Goal: Transaction & Acquisition: Register for event/course

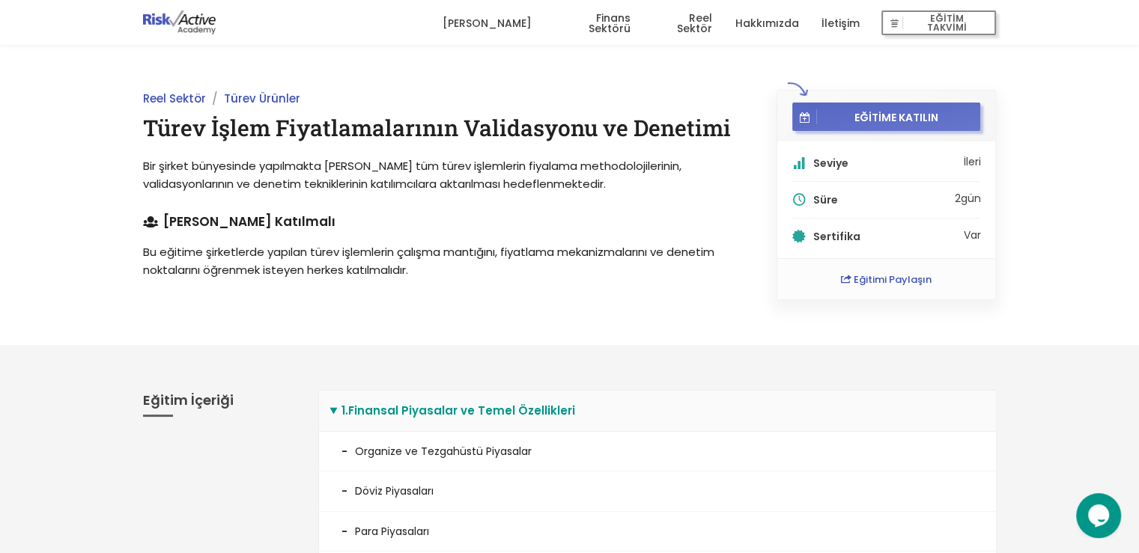
drag, startPoint x: 911, startPoint y: 24, endPoint x: 814, endPoint y: 110, distance: 130.0
click at [911, 24] on span "EĞİTİM TAKVİMİ" at bounding box center [946, 23] width 87 height 21
click at [887, 114] on span "EĞİTİME KATILIN" at bounding box center [896, 116] width 159 height 13
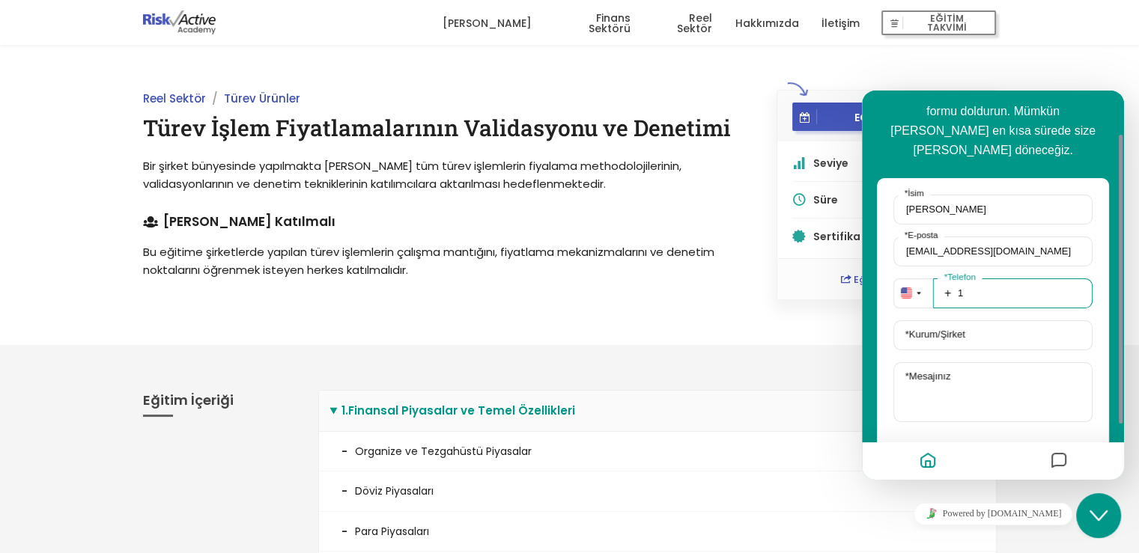
click at [978, 279] on input "1" at bounding box center [1013, 294] width 160 height 30
click at [910, 288] on img "button" at bounding box center [906, 293] width 11 height 11
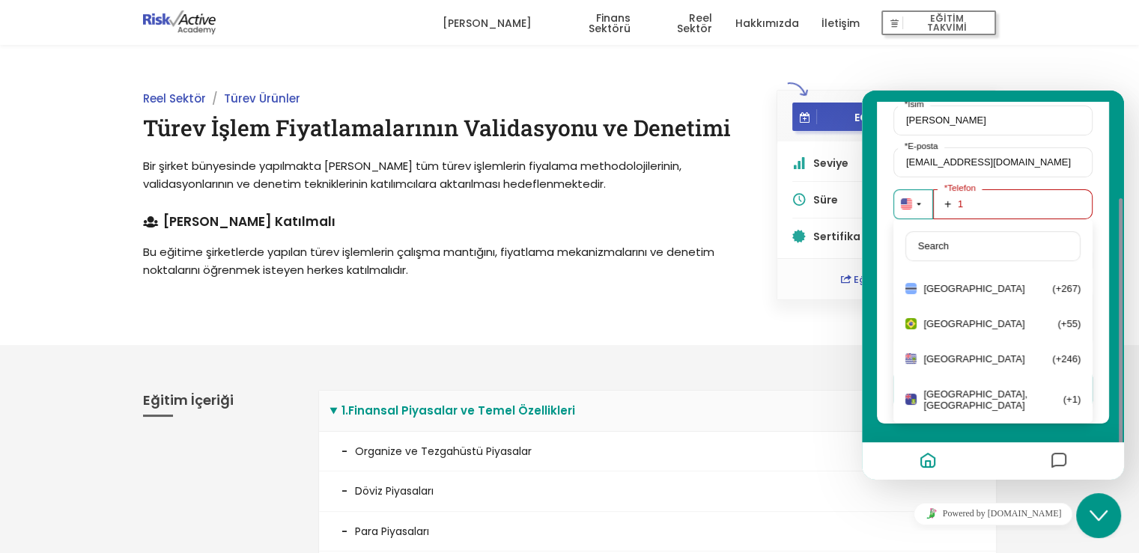
scroll to position [974, 0]
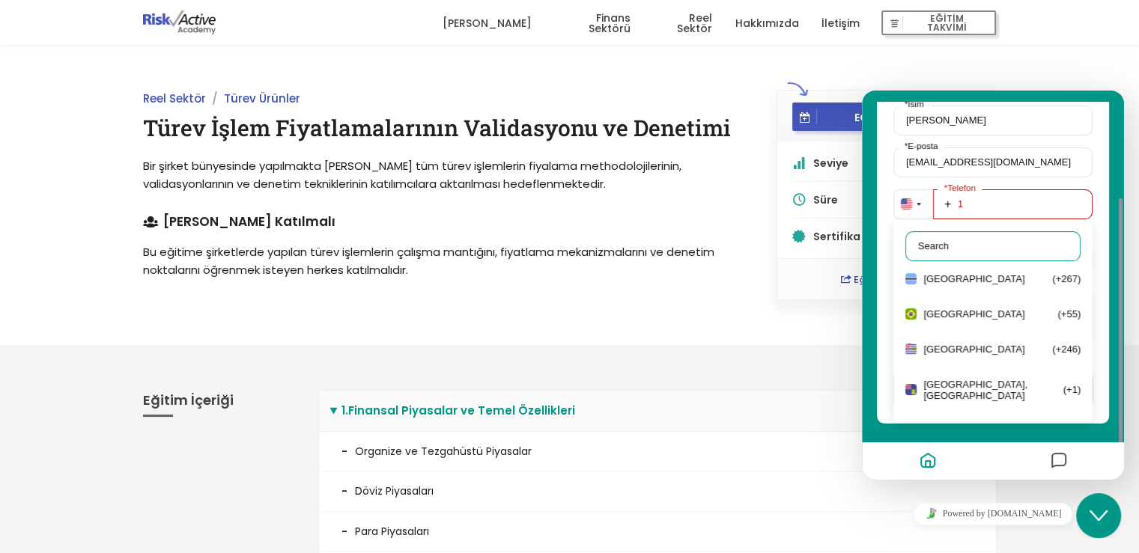
click at [942, 231] on input "text" at bounding box center [992, 246] width 175 height 30
type input "ı"
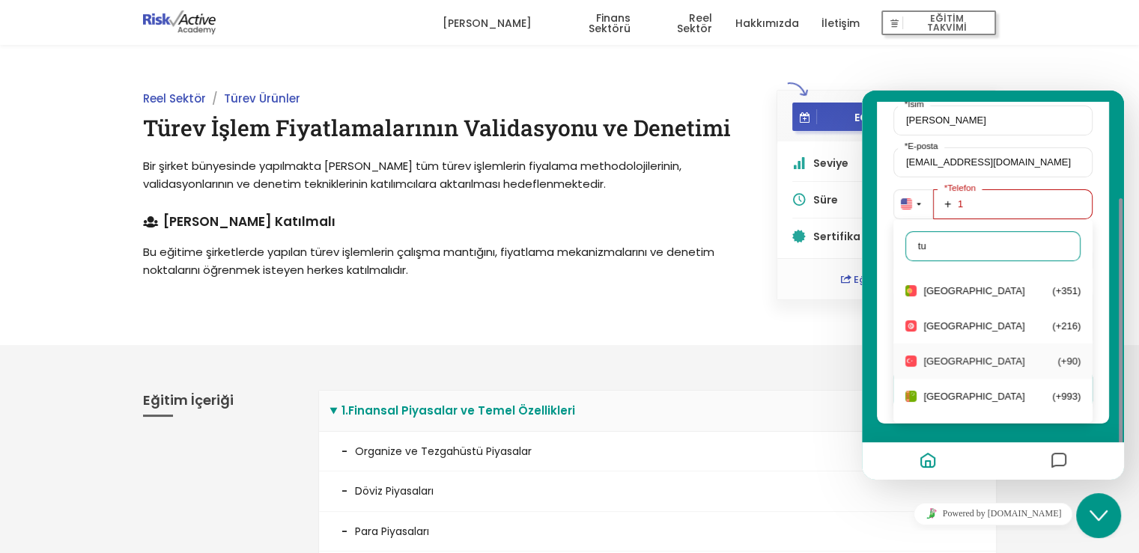
type input "tu"
click at [1021, 351] on div "Turkey (+90)" at bounding box center [992, 361] width 199 height 35
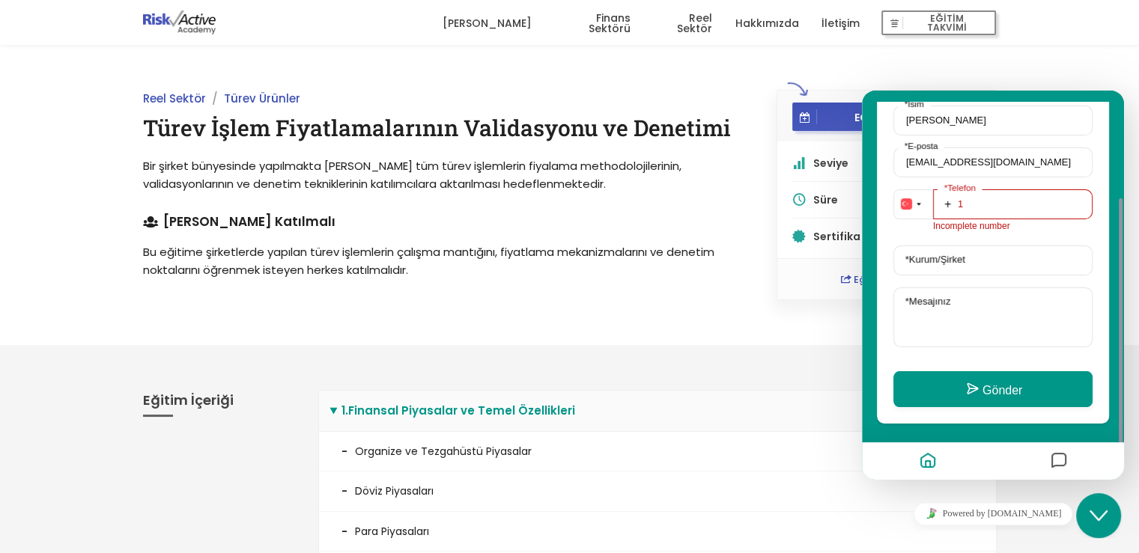
click at [954, 254] on label "* Kurum/Şirket" at bounding box center [935, 259] width 74 height 11
click at [954, 246] on input "* Kurum/Şirket" at bounding box center [992, 261] width 199 height 30
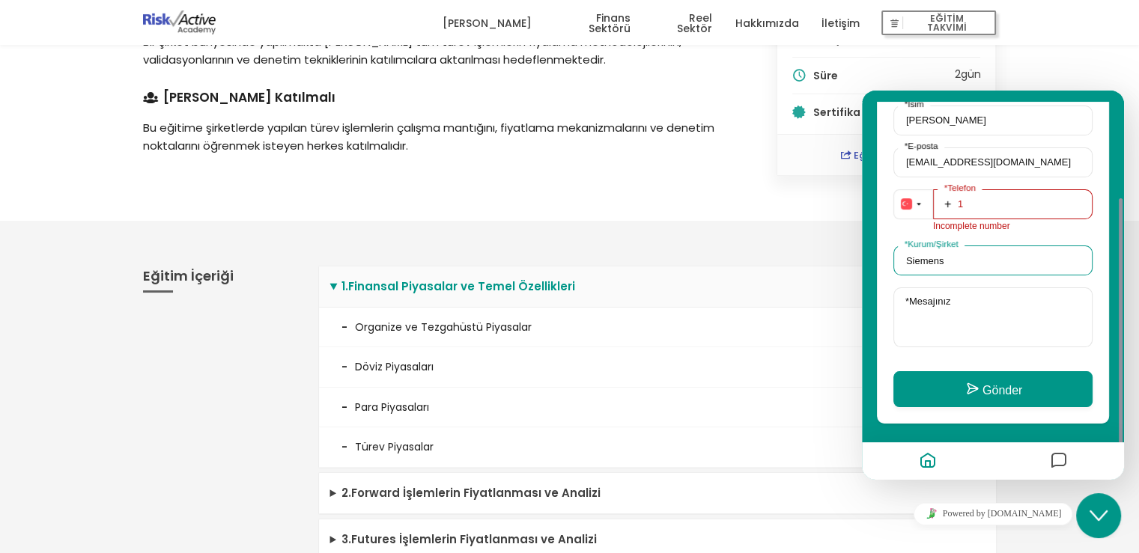
scroll to position [150, 0]
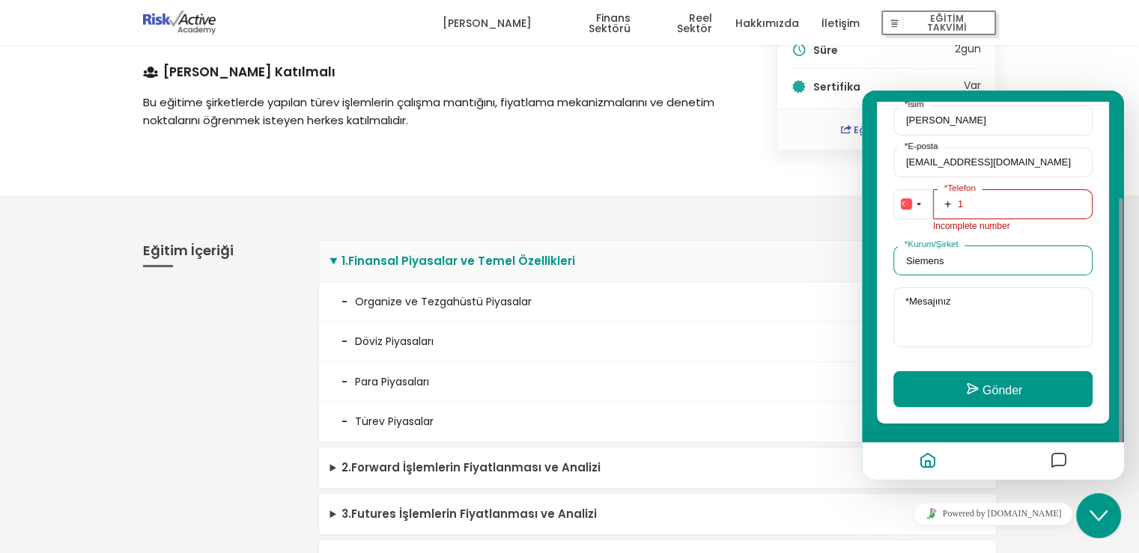
type input "Siemens"
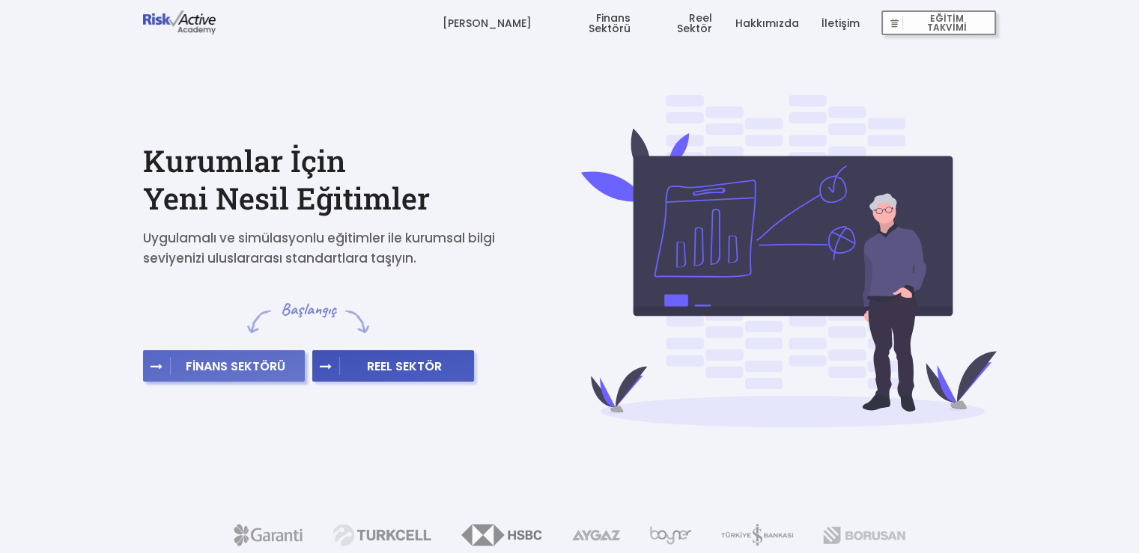
click at [243, 354] on button "FİNANS SEKTÖRÜ" at bounding box center [224, 366] width 162 height 31
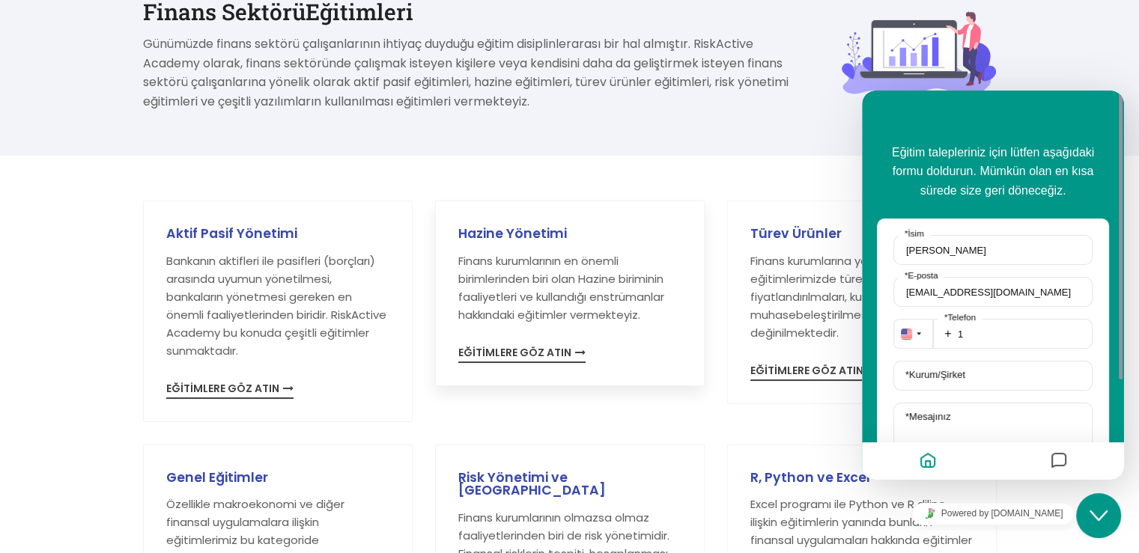
scroll to position [225, 0]
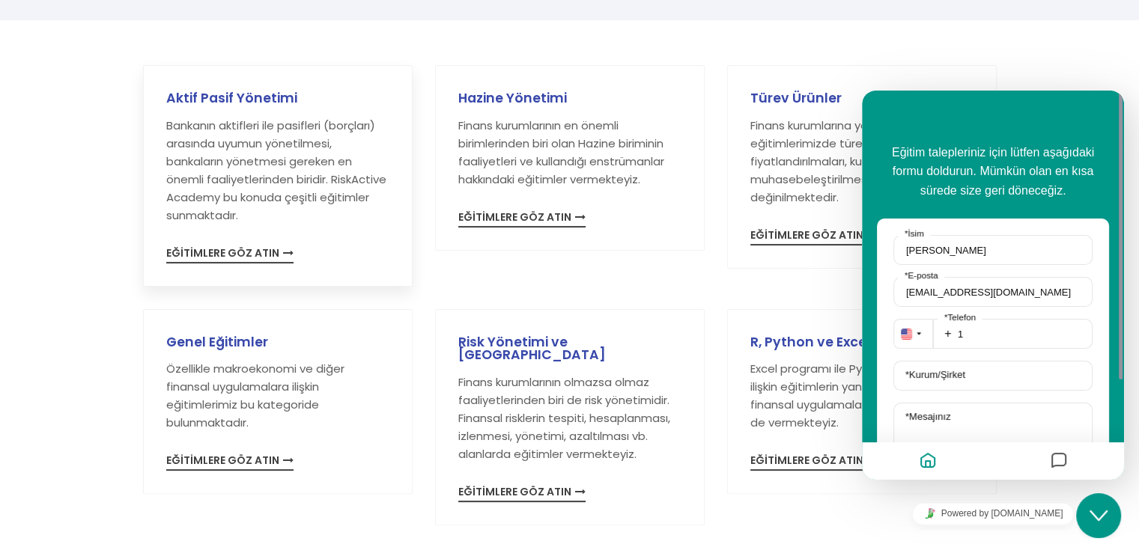
click at [314, 192] on p "Bankanın aktifleri ile pasifleri (borçları) arasında uyumun yönetilmesi, bankal…" at bounding box center [277, 171] width 223 height 108
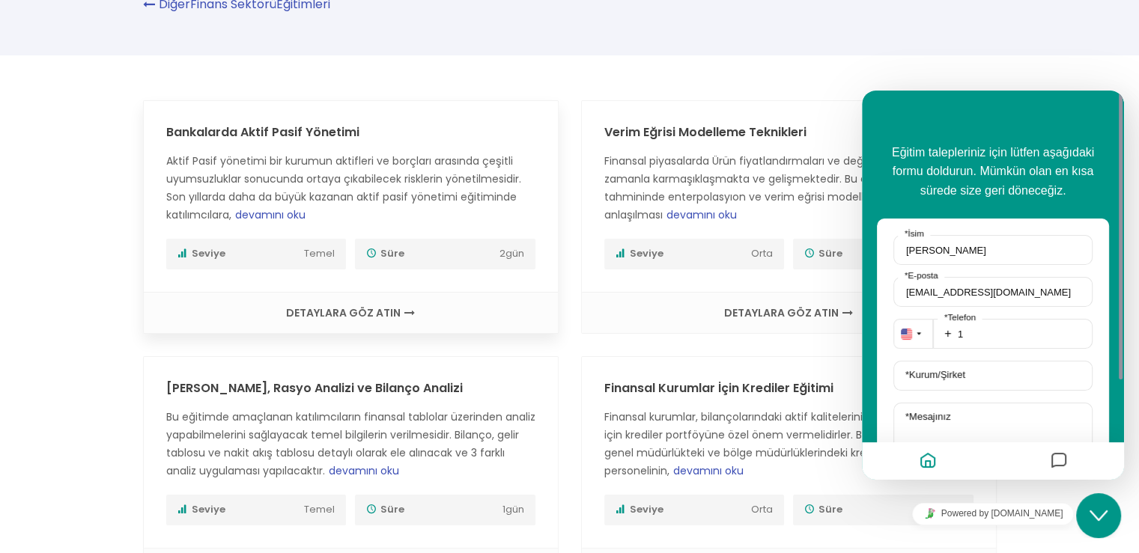
scroll to position [150, 0]
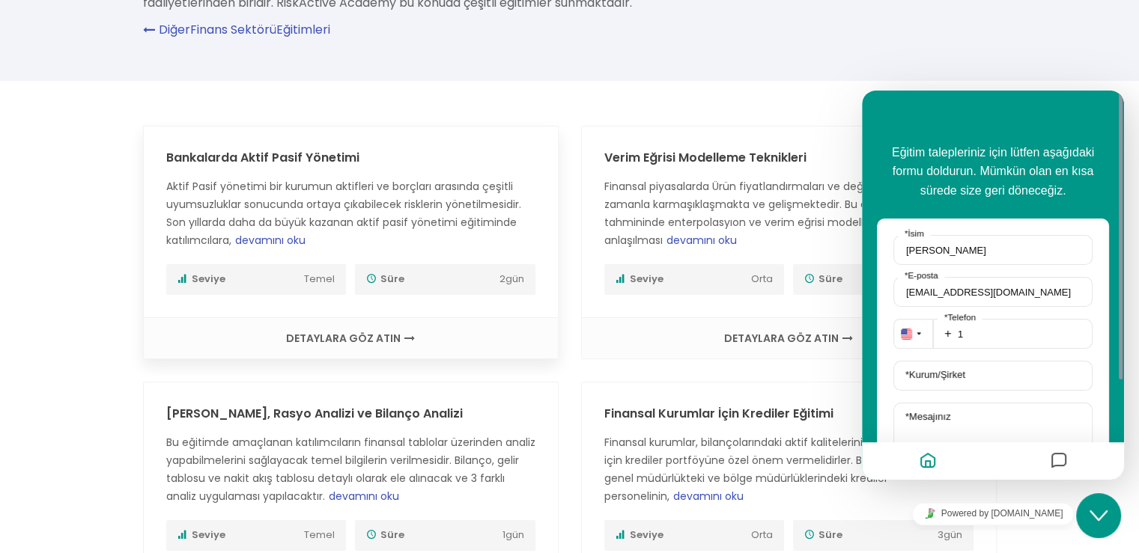
click at [389, 210] on span "Aktif Pasif yönetimi bir kurumun aktifleri ve borçları arasında çeşitli uyumsuz…" at bounding box center [343, 213] width 355 height 68
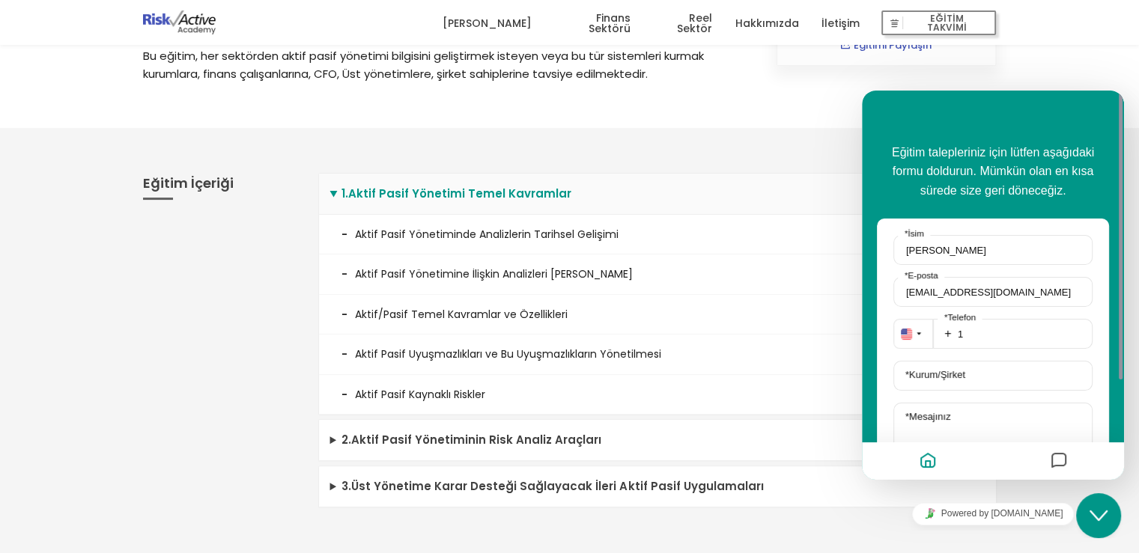
scroll to position [374, 0]
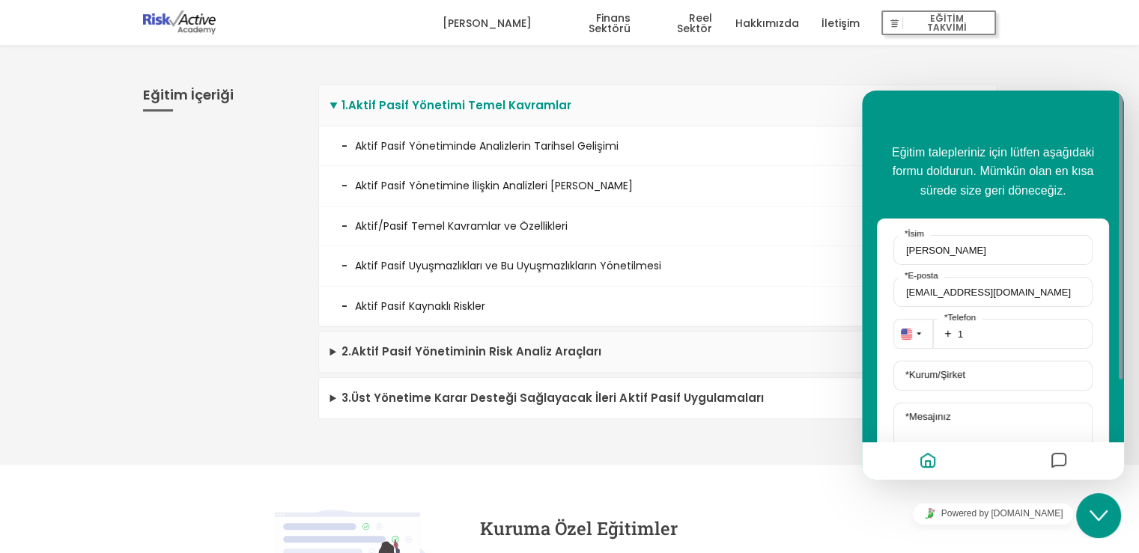
click at [416, 357] on summary "2 . Aktif Pasif Yönetiminin Risk Analiz Araçları" at bounding box center [657, 352] width 677 height 41
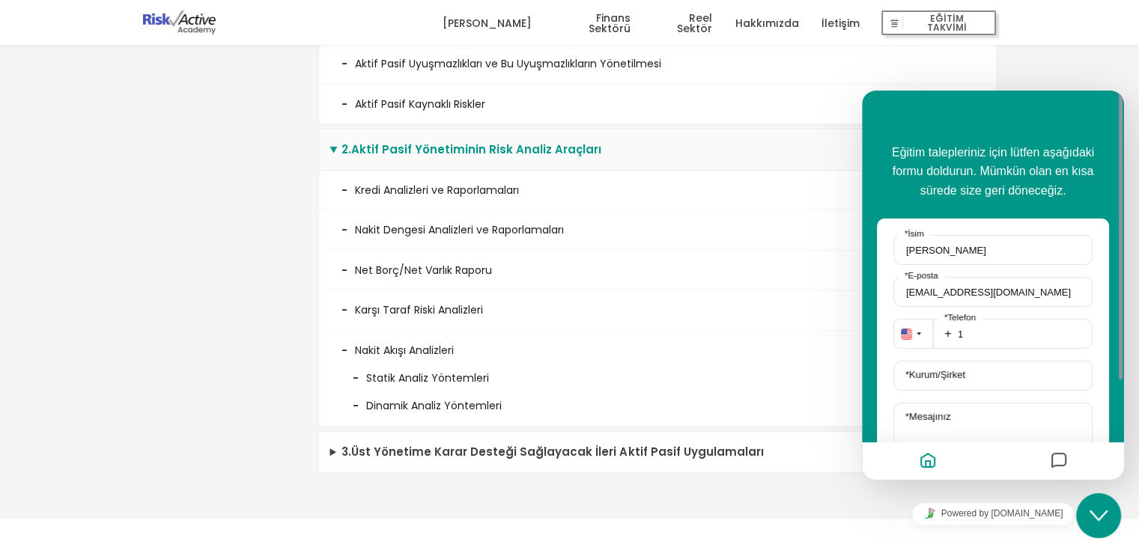
scroll to position [599, 0]
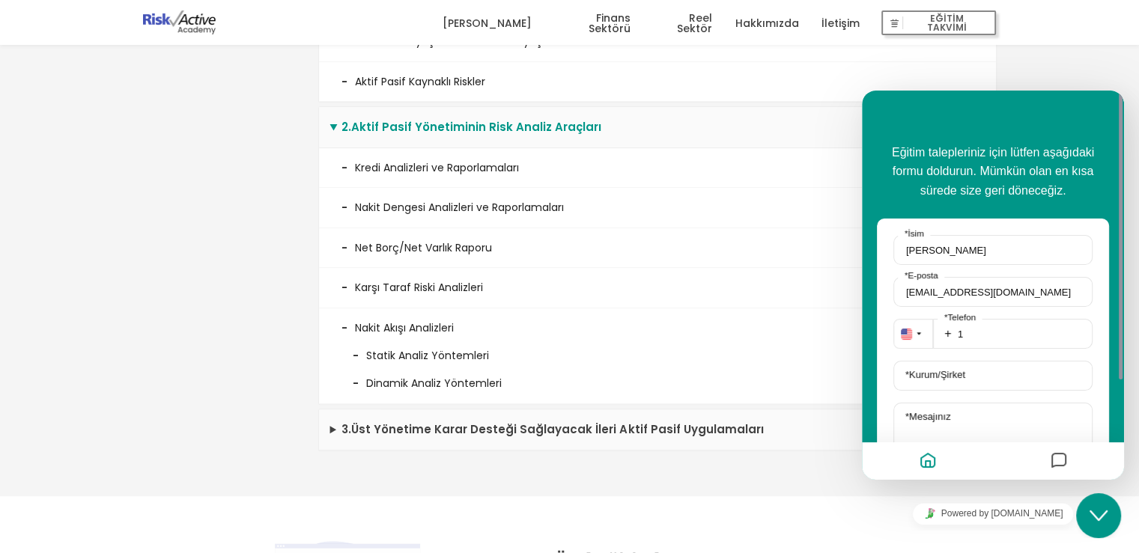
drag, startPoint x: 404, startPoint y: 428, endPoint x: 413, endPoint y: 442, distance: 16.8
click at [404, 428] on summary "3 . Üst Yönetime Karar Desteği Sağlayacak İleri Aktif Pasif Uygulamaları" at bounding box center [657, 430] width 677 height 41
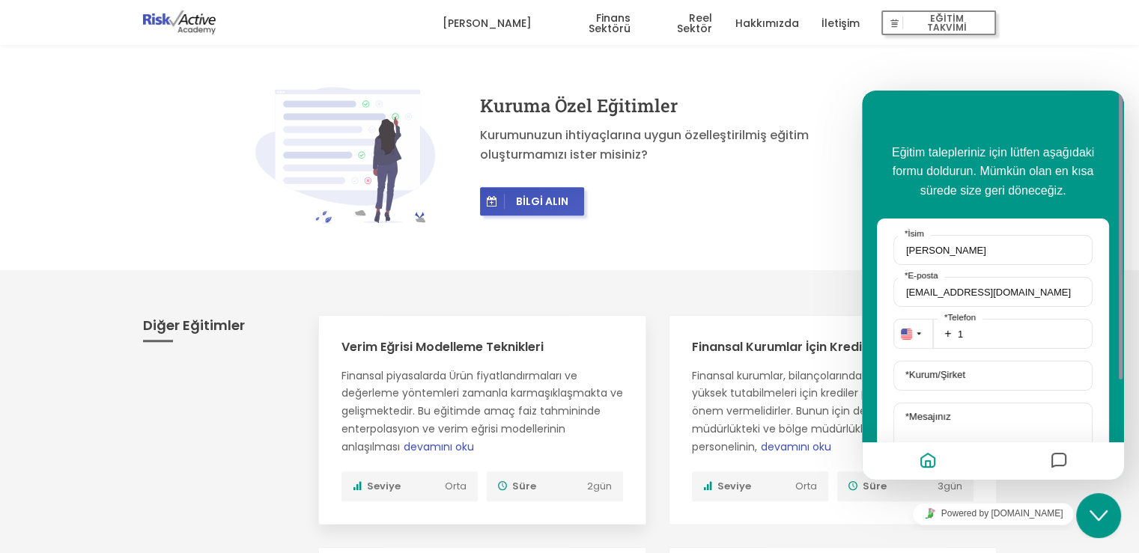
scroll to position [1348, 0]
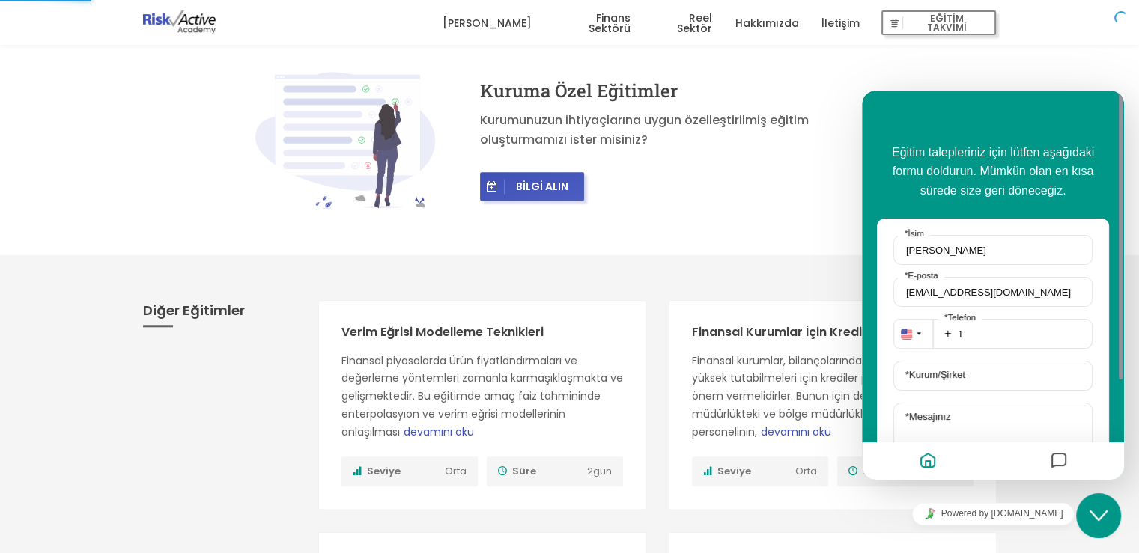
scroll to position [150, 0]
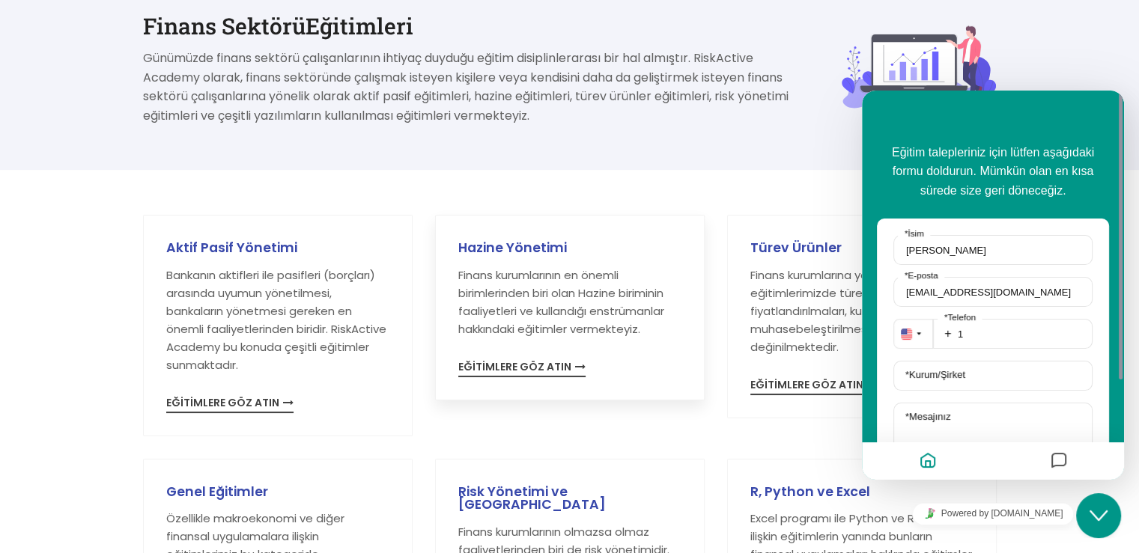
scroll to position [225, 0]
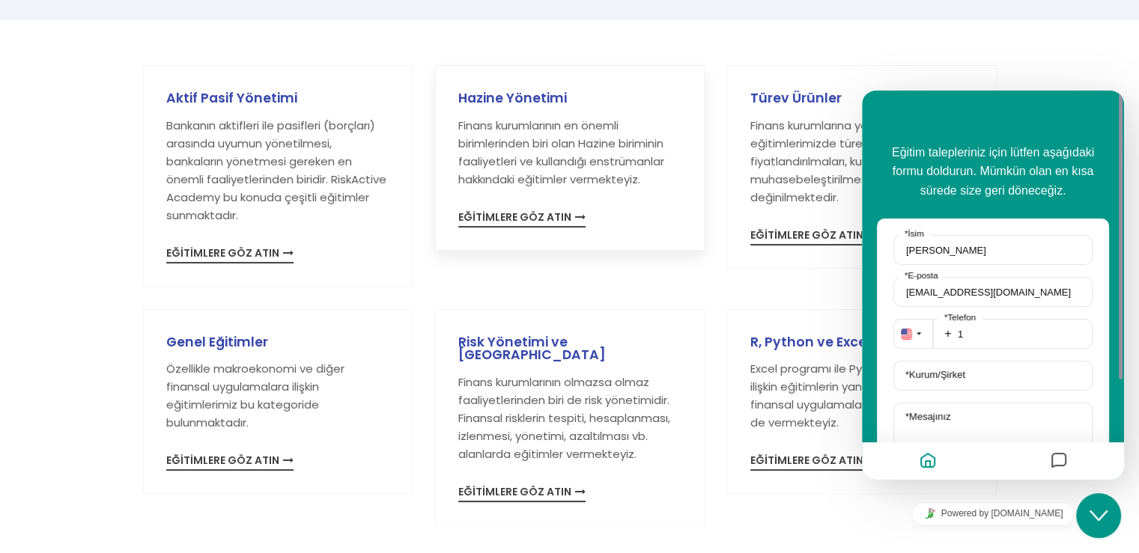
click at [558, 124] on p "Finans kurumlarının en önemli birimlerinden biri olan Hazine biriminin faaliyet…" at bounding box center [569, 153] width 223 height 72
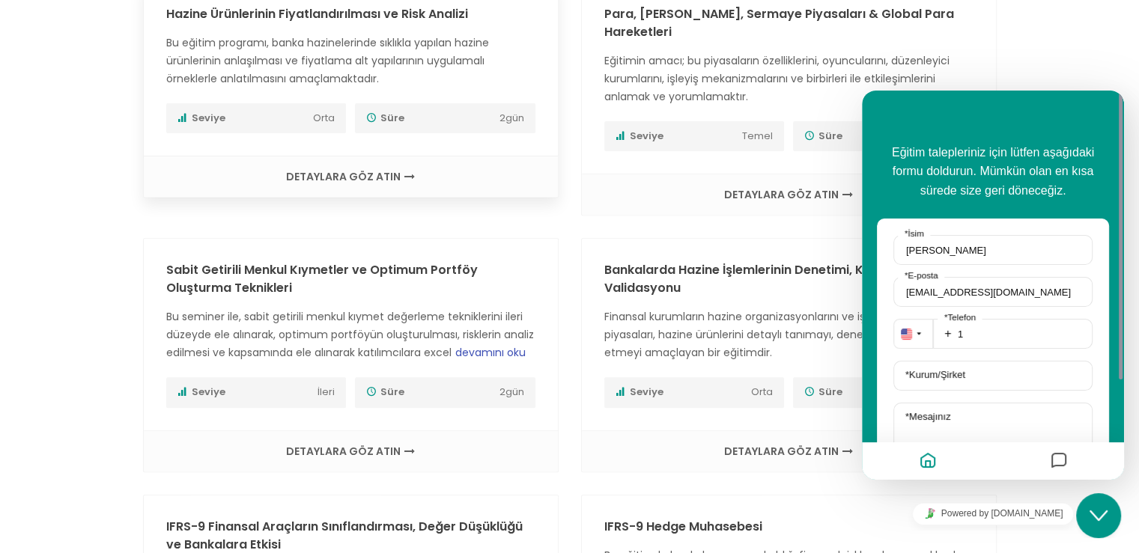
scroll to position [524, 0]
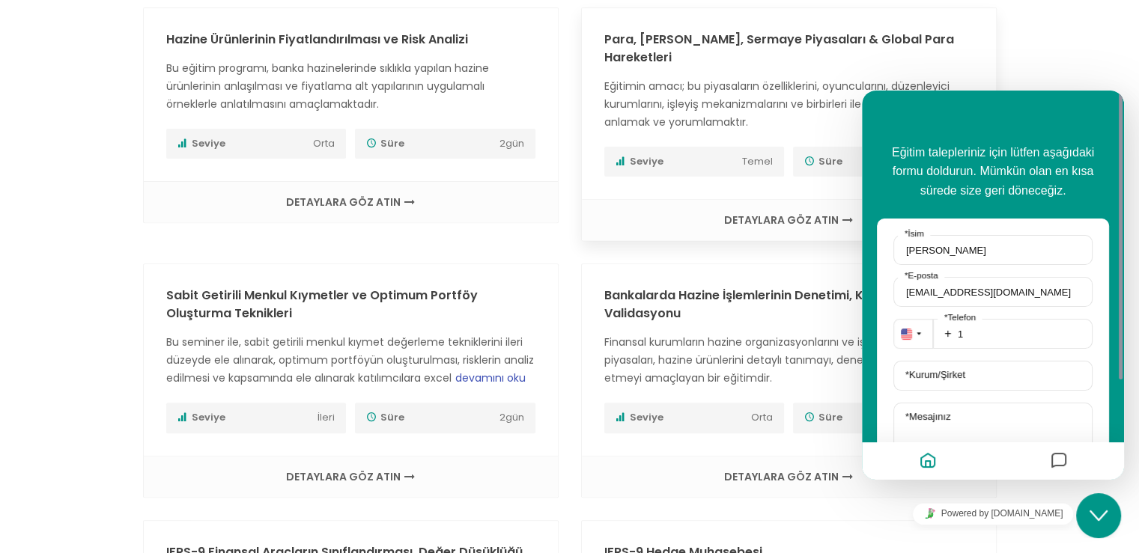
click at [686, 92] on span "Eğitimin amacı; bu piyasaların özelliklerini, oyuncularını, düzenleyici kurumla…" at bounding box center [776, 104] width 345 height 51
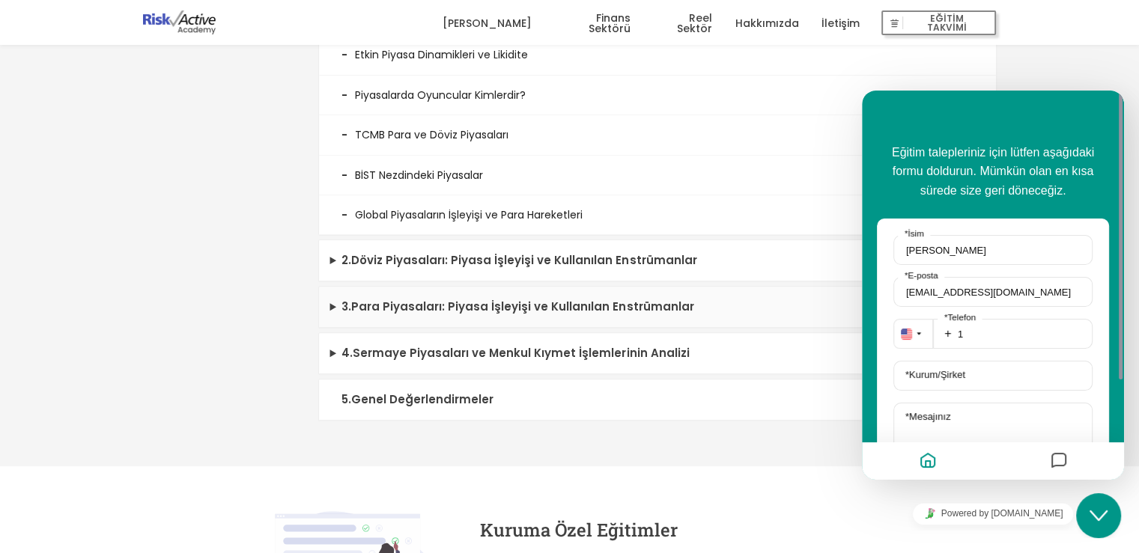
scroll to position [449, 0]
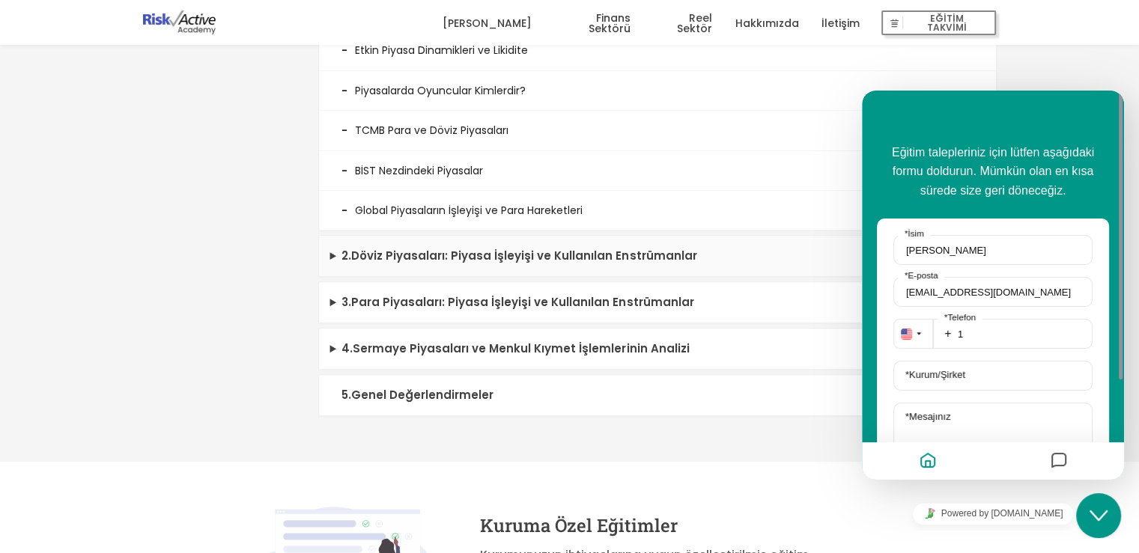
click at [504, 250] on summary "2 . Döviz Piyasaları: Piyasa İşleyişi ve Kullanılan Enstrümanlar" at bounding box center [657, 256] width 677 height 41
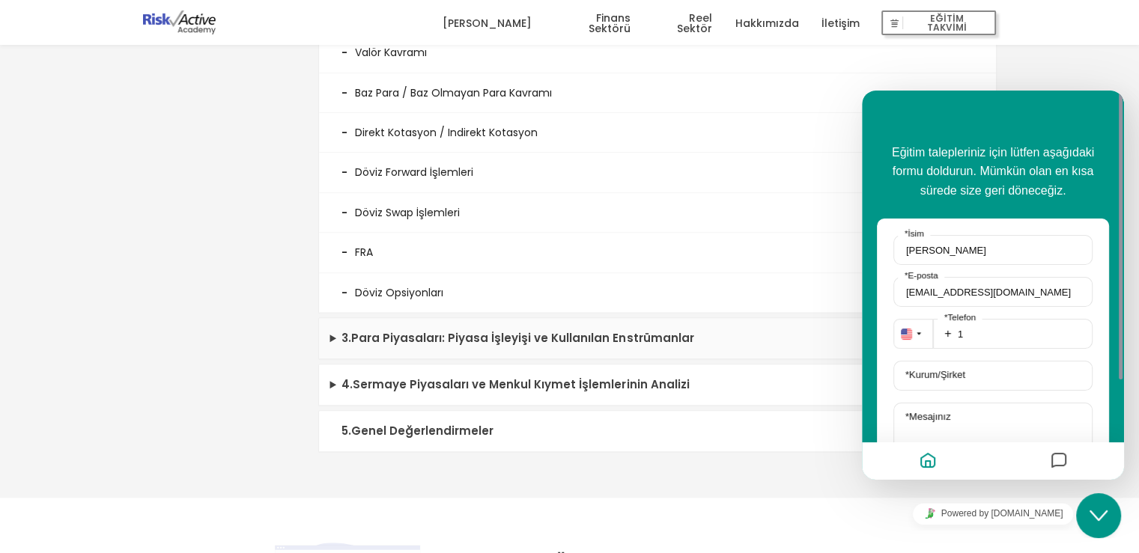
scroll to position [899, 0]
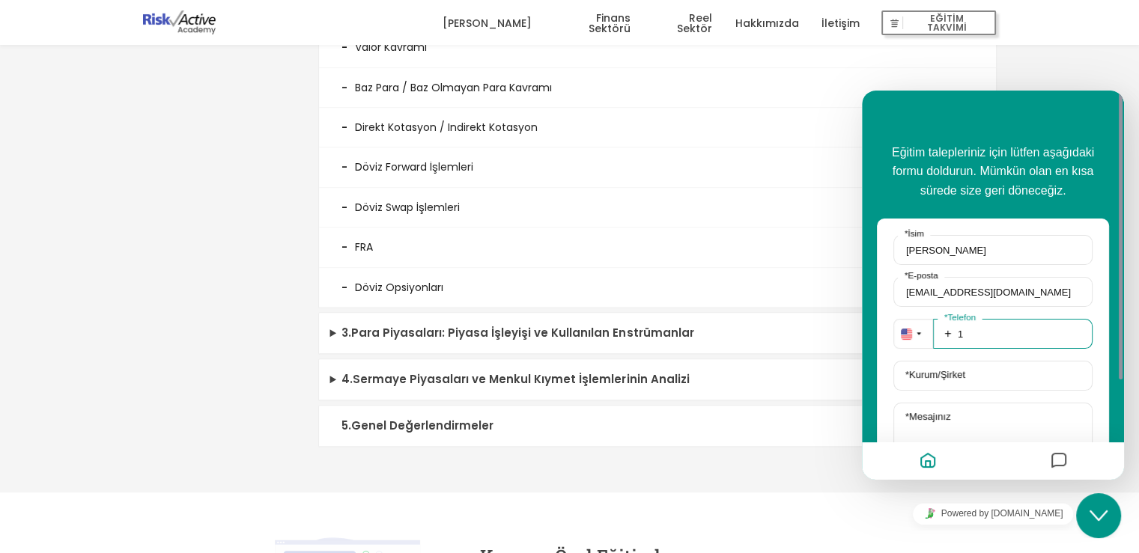
click at [995, 334] on input "1" at bounding box center [1013, 334] width 160 height 30
click at [911, 331] on img "button" at bounding box center [906, 334] width 11 height 11
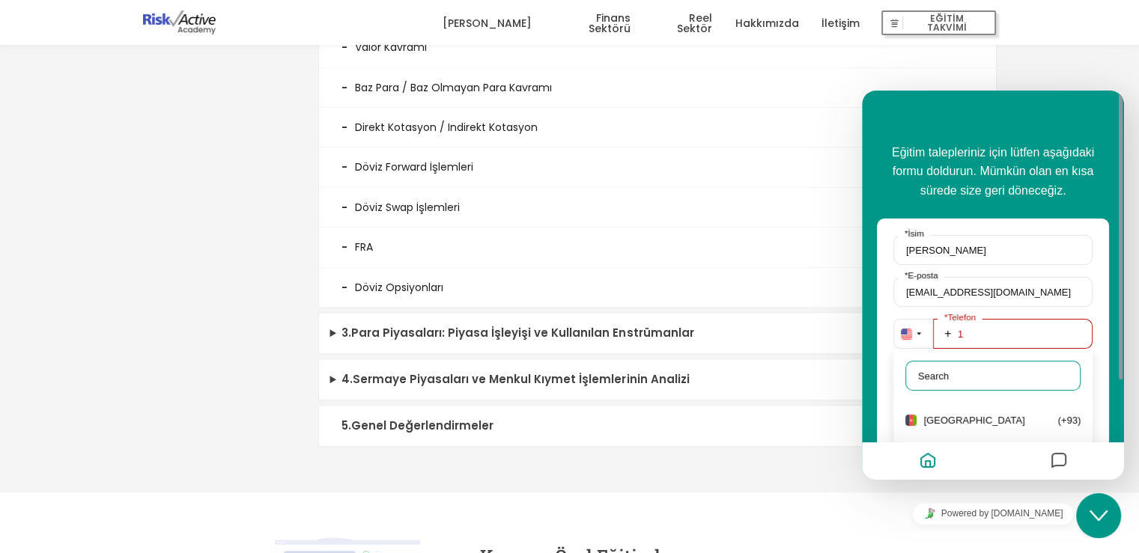
click at [955, 380] on input "text" at bounding box center [992, 376] width 175 height 30
type input "tur"
click at [968, 425] on p "[GEOGRAPHIC_DATA]" at bounding box center [990, 420] width 134 height 11
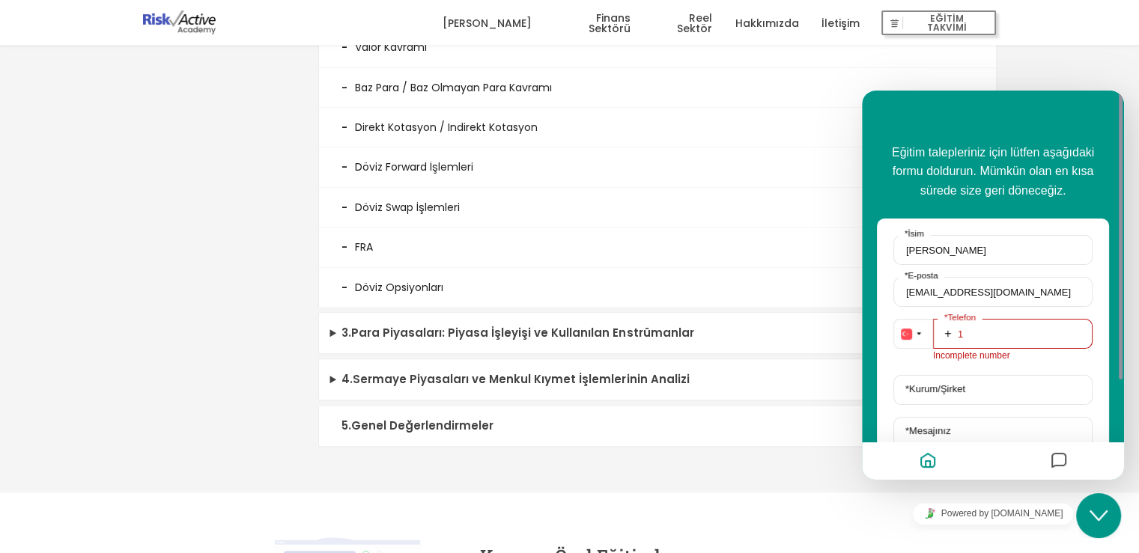
click at [987, 336] on input "1" at bounding box center [1013, 334] width 160 height 30
type input "905511400165"
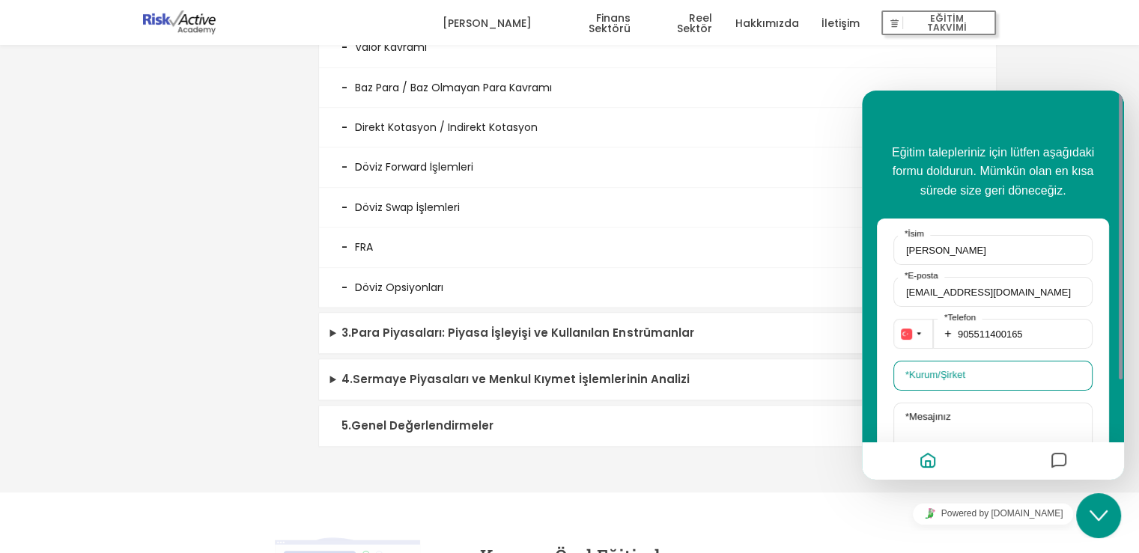
click at [1004, 374] on input "* Kurum/Şirket" at bounding box center [992, 376] width 199 height 30
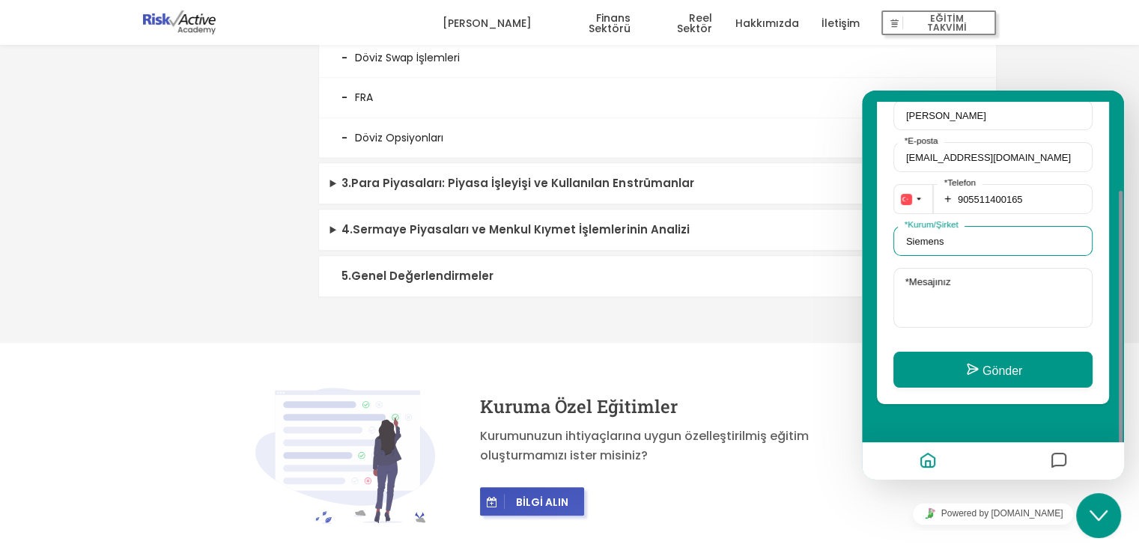
type input "Siemens"
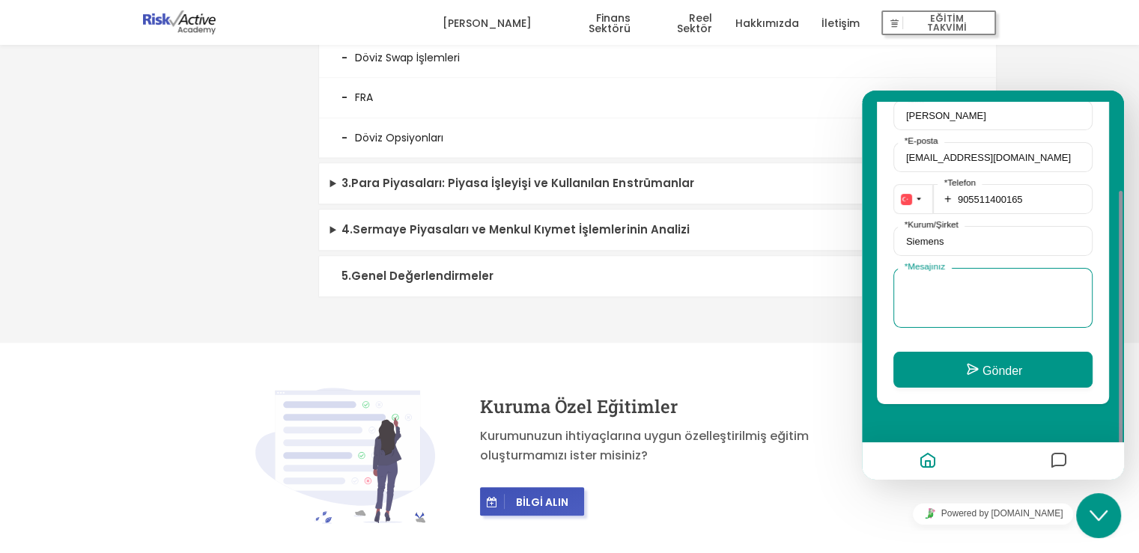
click at [971, 298] on textarea "* Mesajınız" at bounding box center [992, 298] width 199 height 60
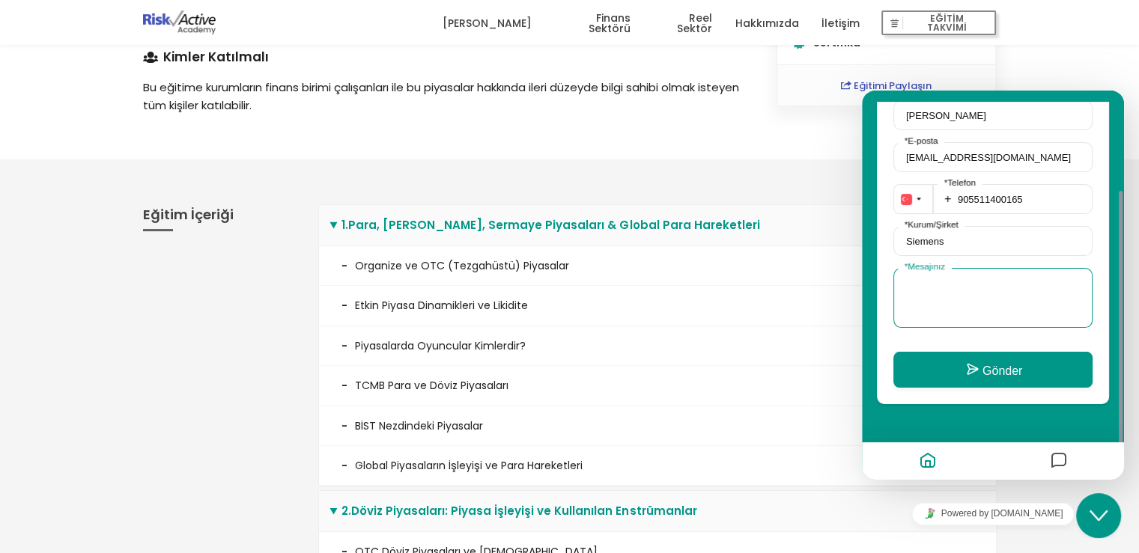
scroll to position [0, 0]
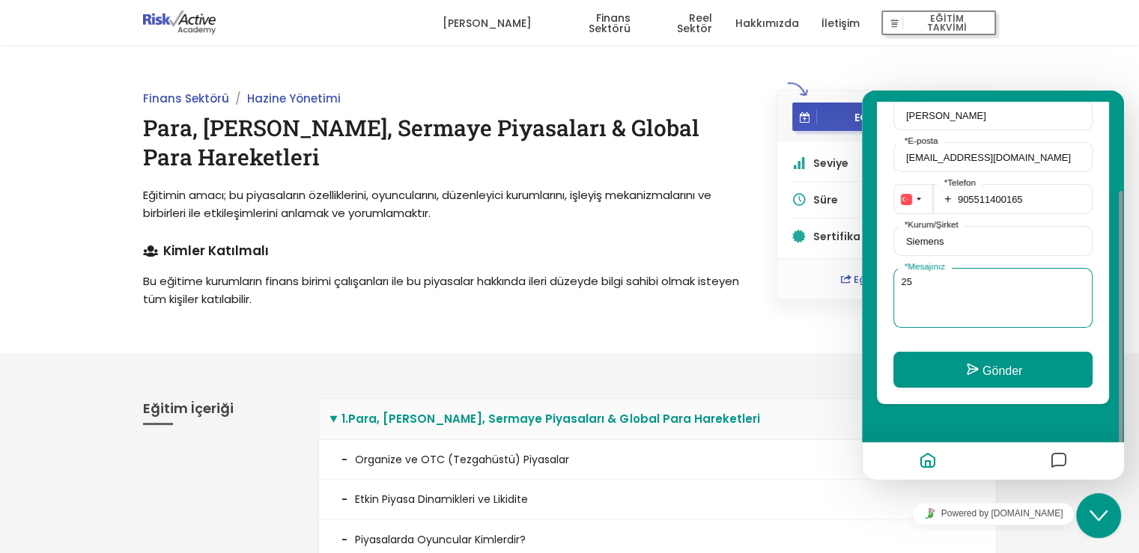
type textarea "2"
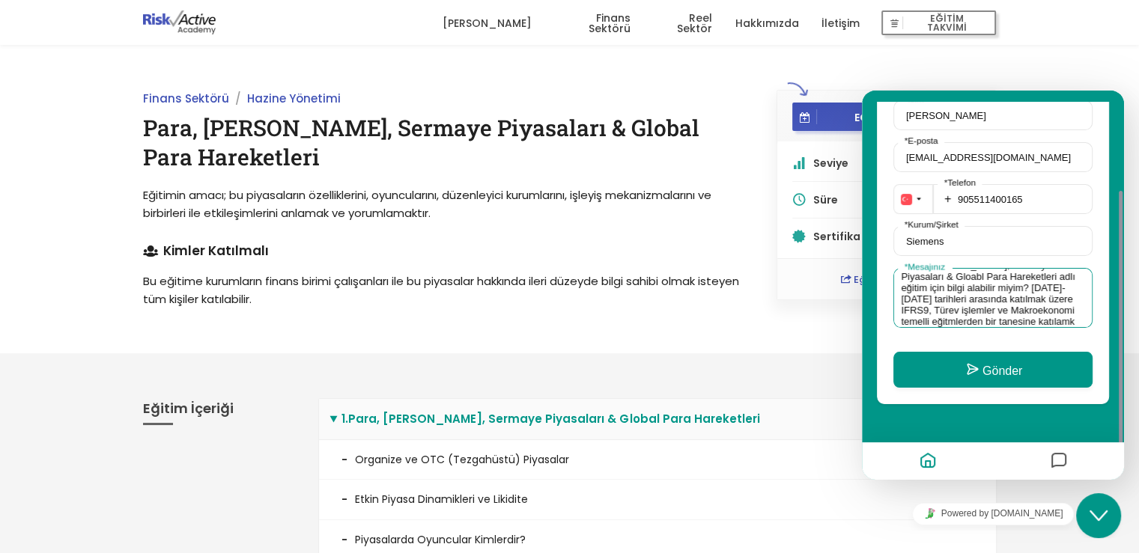
scroll to position [28, 0]
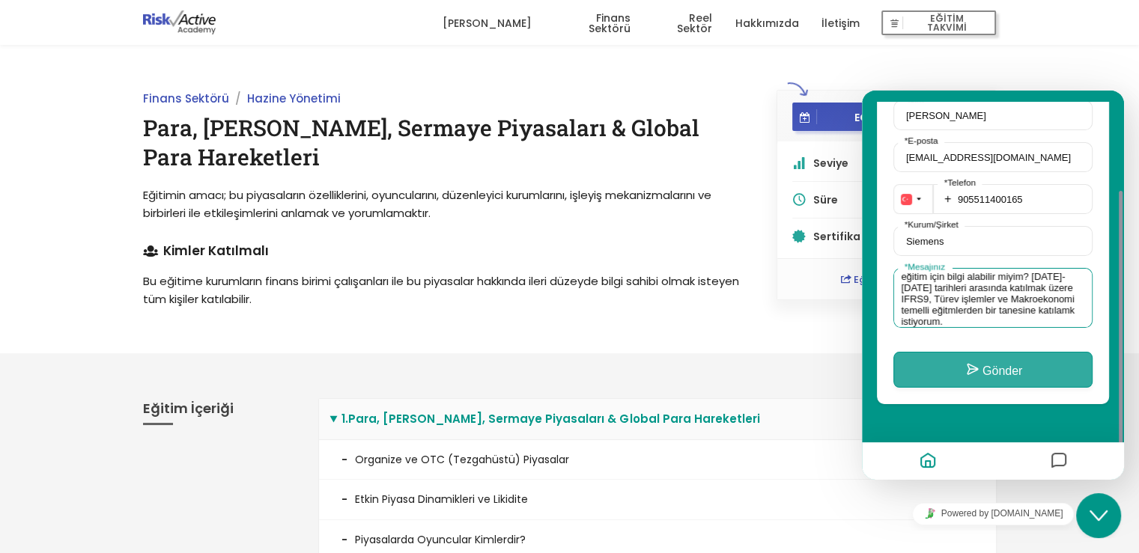
type textarea "Para, [PERSON_NAME], Sermaye Piyasaları & Gloabl Para Hareketleri adlı eğitim i…"
click at [986, 352] on button "Gönder" at bounding box center [992, 370] width 199 height 36
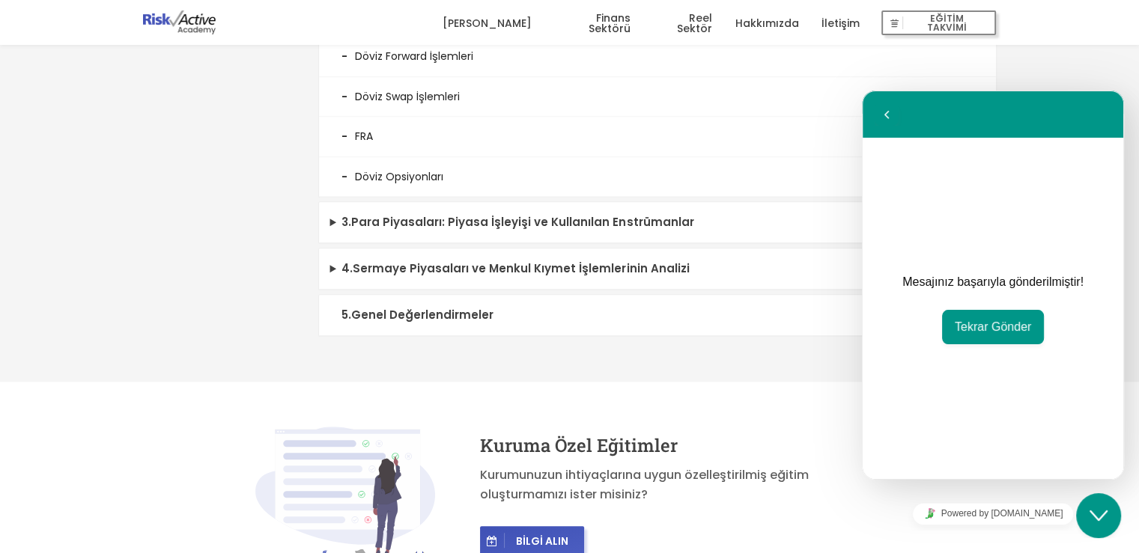
scroll to position [974, 0]
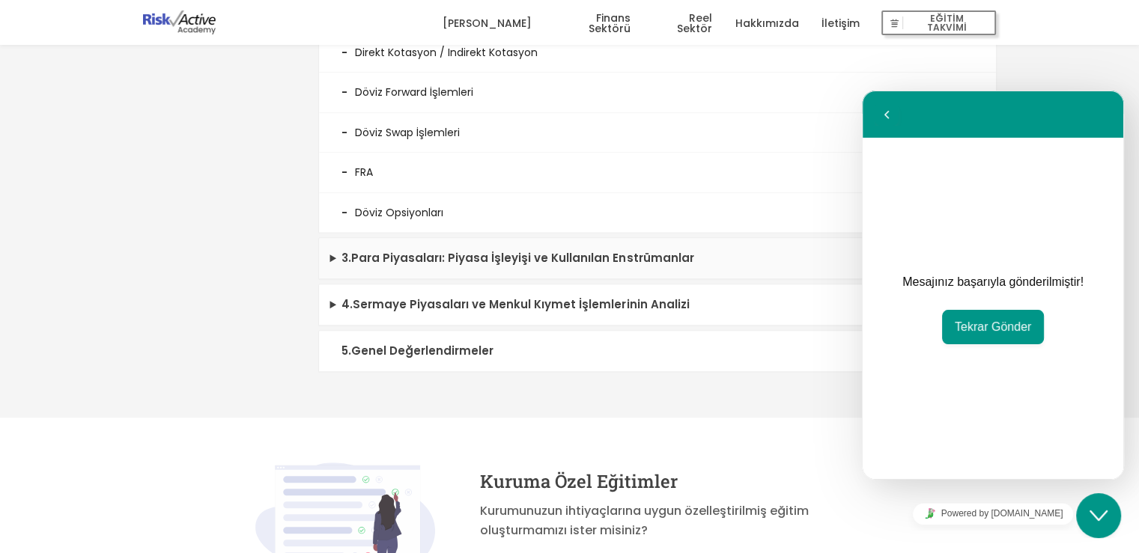
click at [456, 263] on summary "3 . Para Piyasaları: Piyasa İşleyişi ve Kullanılan Enstrümanlar" at bounding box center [657, 258] width 677 height 41
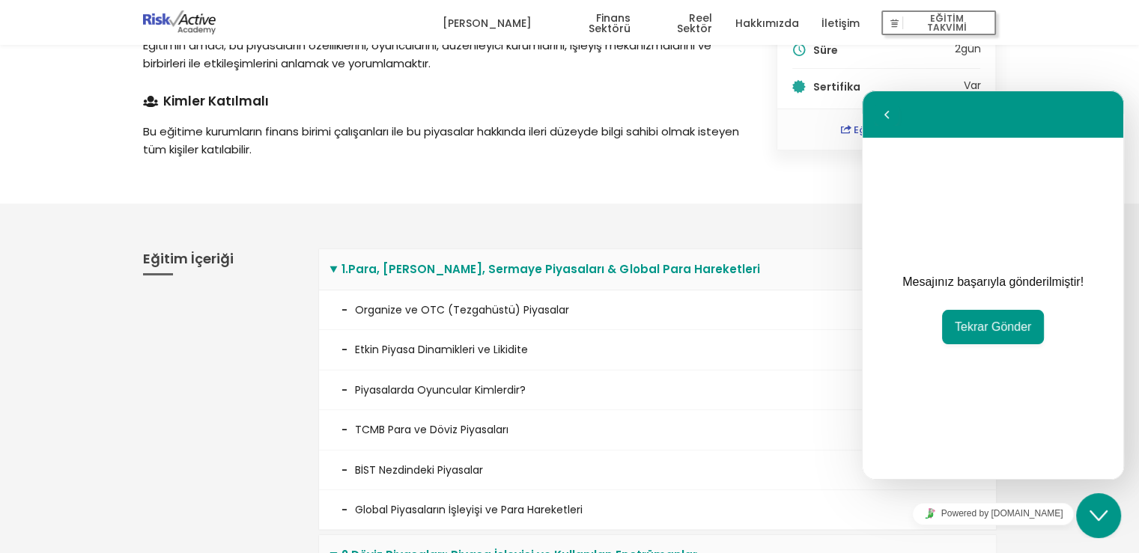
scroll to position [0, 0]
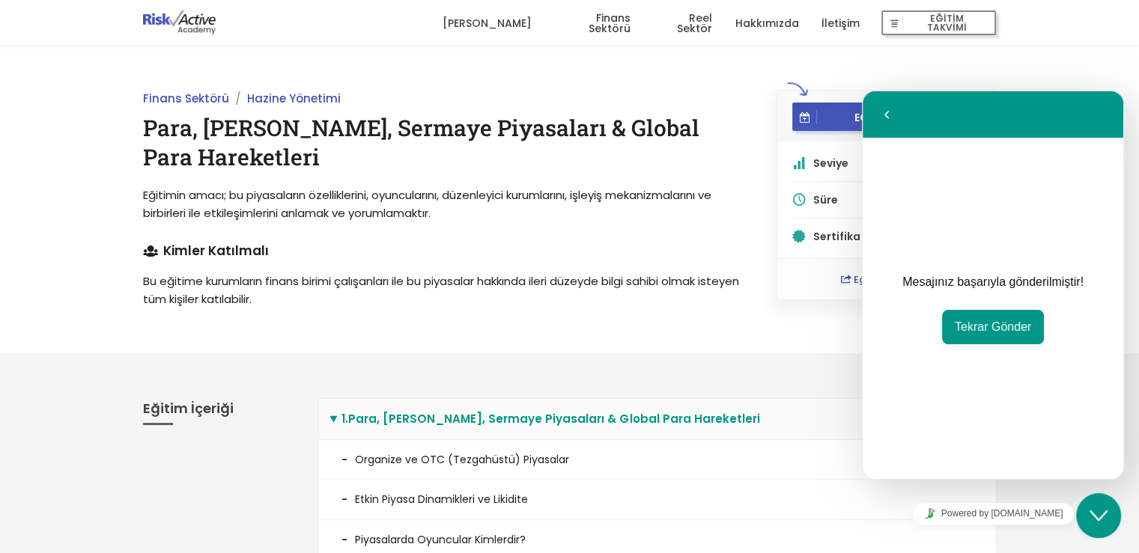
click at [649, 86] on div "Finans Sektörü Hazine Yönetimi Para, Döviz, Sermaye Piyasaları & Global Para Ha…" at bounding box center [569, 199] width 1139 height 309
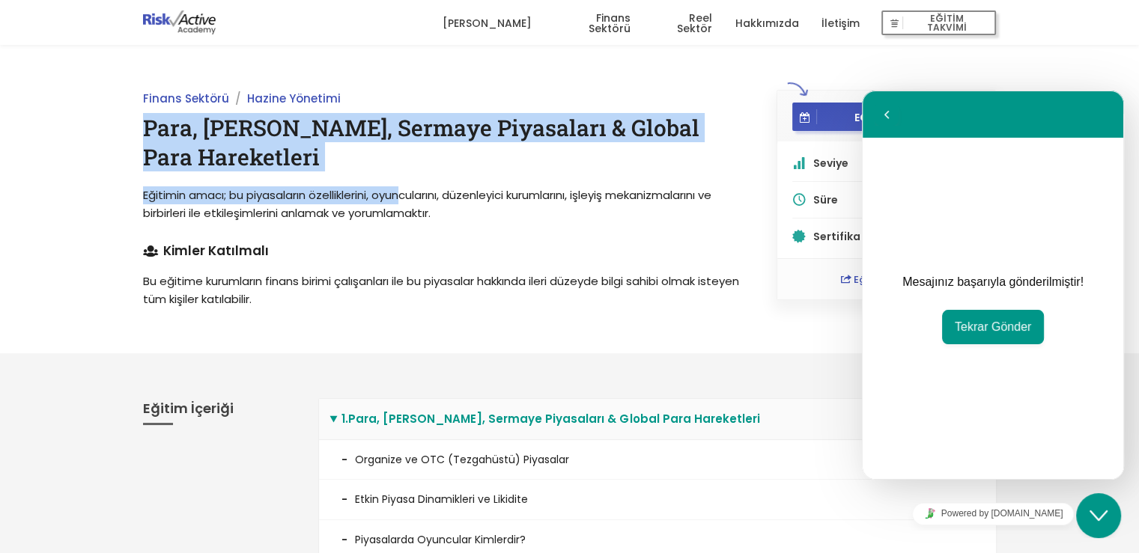
drag, startPoint x: 144, startPoint y: 124, endPoint x: 410, endPoint y: 192, distance: 275.4
click at [410, 192] on div "Finans Sektörü Hazine Yönetimi Para, Döviz, Sermaye Piyasaları & Global Para Ha…" at bounding box center [443, 199] width 634 height 219
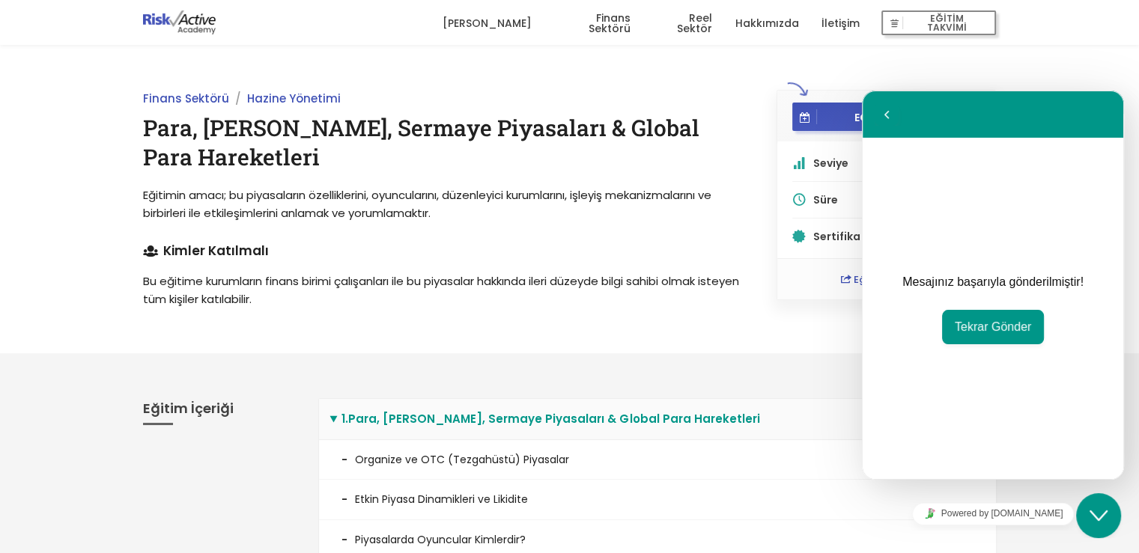
click at [261, 275] on p "Bu eğitime kurumların finans birimi çalışanları ile bu piyasalar hakkında ileri…" at bounding box center [443, 291] width 600 height 36
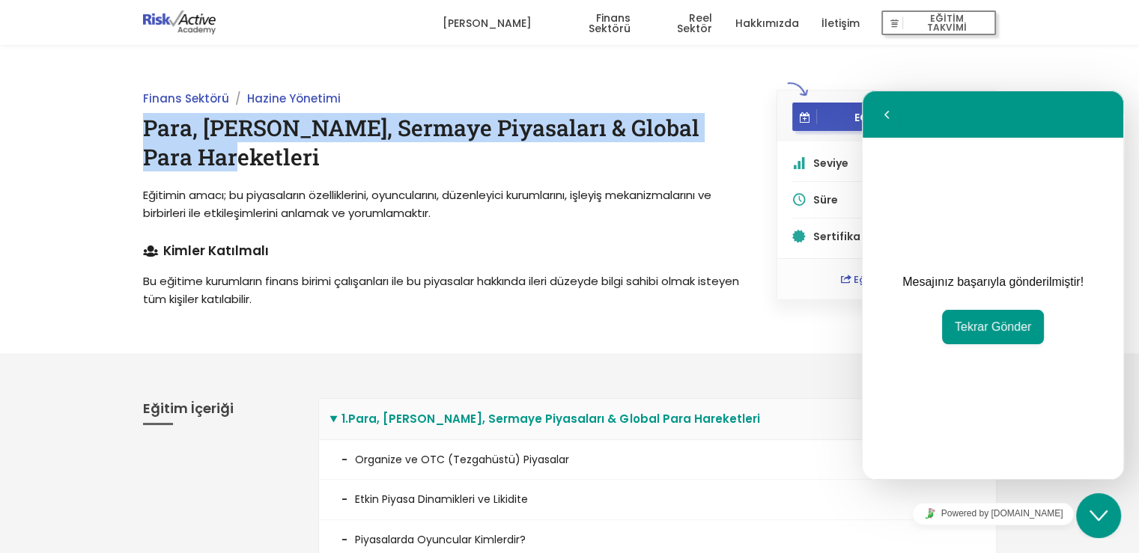
drag, startPoint x: 144, startPoint y: 128, endPoint x: 308, endPoint y: 164, distance: 167.9
click at [306, 163] on h1 "Para, [PERSON_NAME], Sermaye Piyasaları & Global Para Hareketleri" at bounding box center [443, 142] width 600 height 58
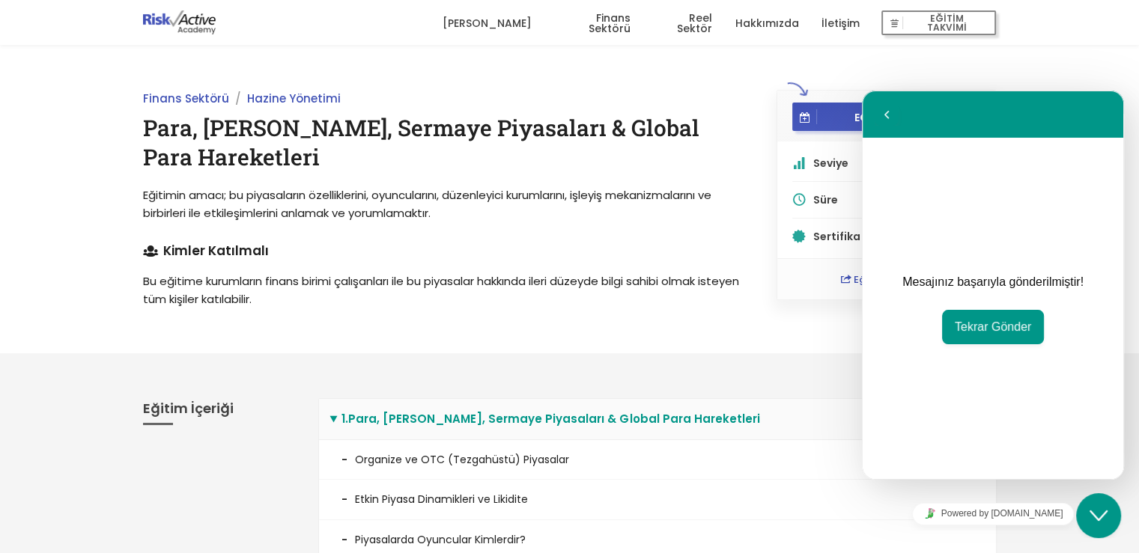
click at [345, 195] on span "Eğitimin amacı; bu piyasaların özelliklerini, oyuncularını, düzenleyici kurumla…" at bounding box center [427, 204] width 568 height 34
drag, startPoint x: 204, startPoint y: 293, endPoint x: 394, endPoint y: 312, distance: 191.2
click at [394, 312] on div "Finans Sektörü Hazine Yönetimi Para, Döviz, Sermaye Piyasaları & Global Para Ha…" at bounding box center [569, 199] width 1139 height 309
click at [464, 312] on div "Finans Sektörü Hazine Yönetimi Para, Döviz, Sermaye Piyasaları & Global Para Ha…" at bounding box center [569, 199] width 1139 height 309
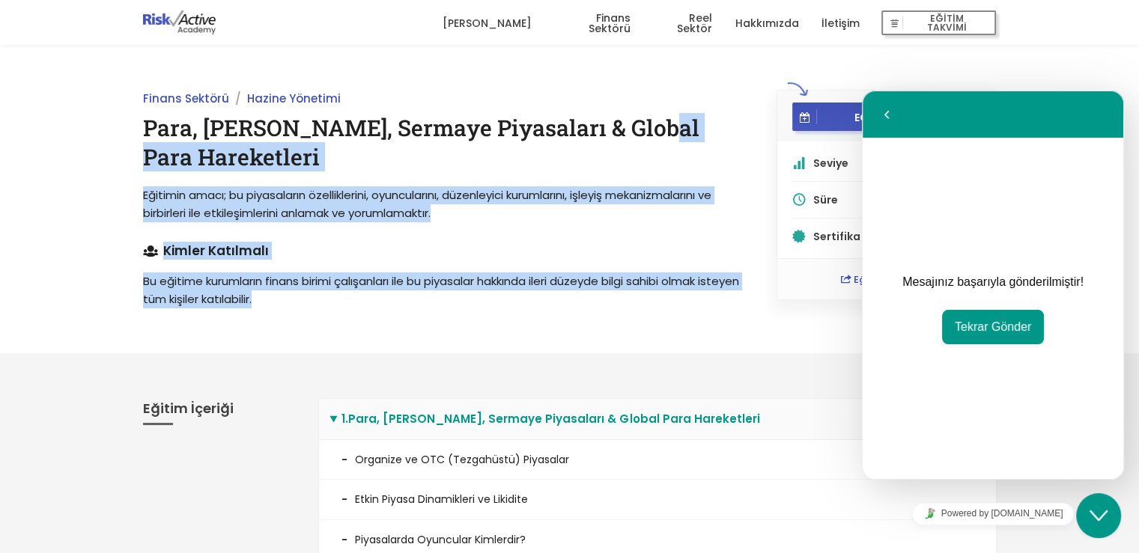
drag, startPoint x: 305, startPoint y: 300, endPoint x: 138, endPoint y: 164, distance: 215.6
click at [138, 164] on div "Finans Sektörü Hazine Yönetimi Para, Döviz, Sermaye Piyasaları & Global Para Ha…" at bounding box center [443, 199] width 634 height 219
click at [234, 179] on div "Finans Sektörü Hazine Yönetimi Para, Döviz, Sermaye Piyasaları & Global Para Ha…" at bounding box center [443, 199] width 634 height 219
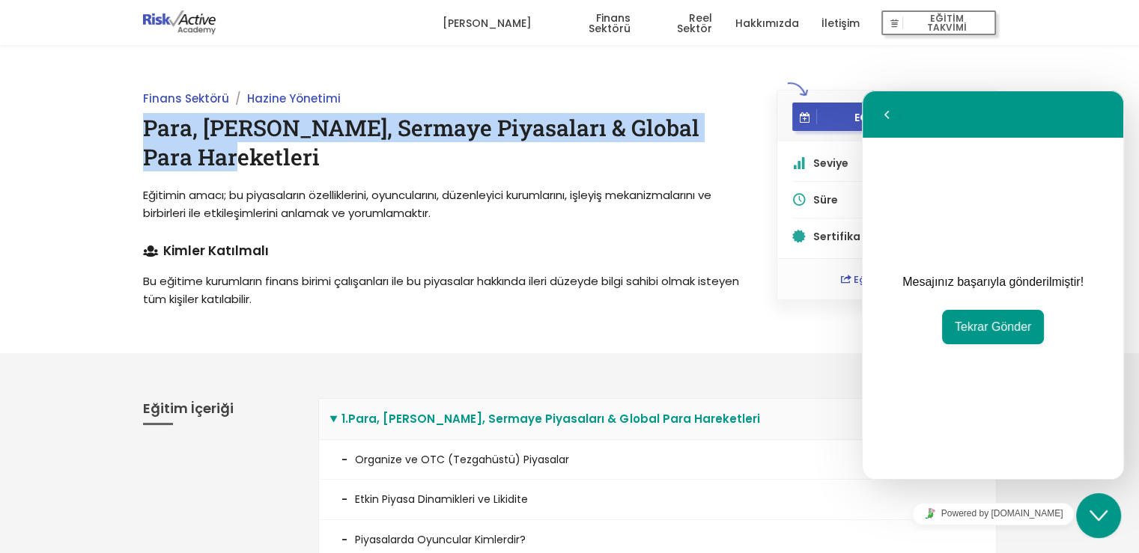
drag, startPoint x: 141, startPoint y: 122, endPoint x: 321, endPoint y: 164, distance: 184.6
click at [321, 164] on div "Finans Sektörü Hazine Yönetimi Para, Döviz, Sermaye Piyasaları & Global Para Ha…" at bounding box center [443, 199] width 634 height 219
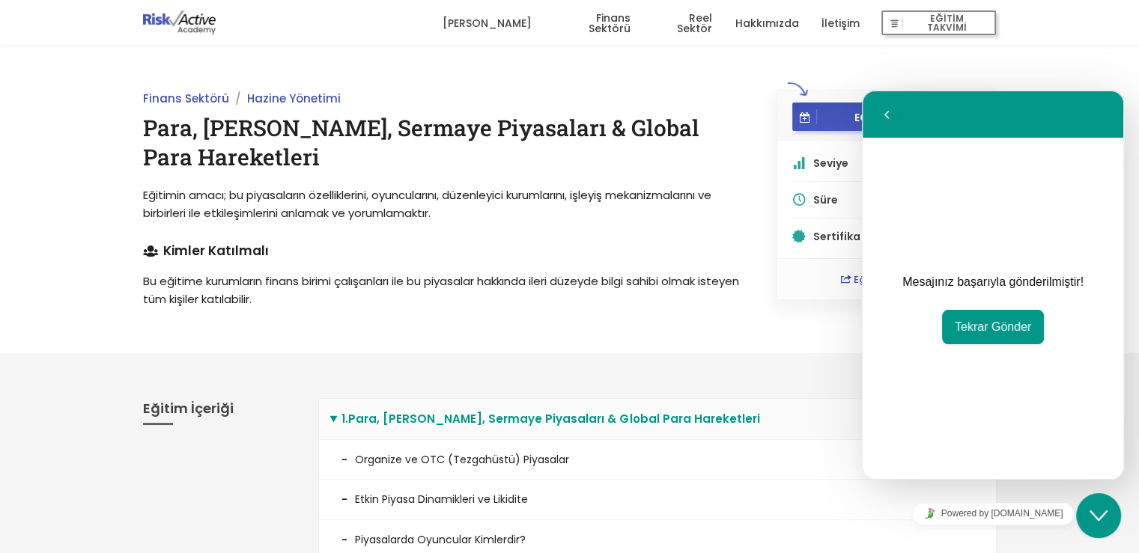
click at [336, 212] on span "Eğitimin amacı; bu piyasaların özelliklerini, oyuncularını, düzenleyici kurumla…" at bounding box center [427, 204] width 568 height 34
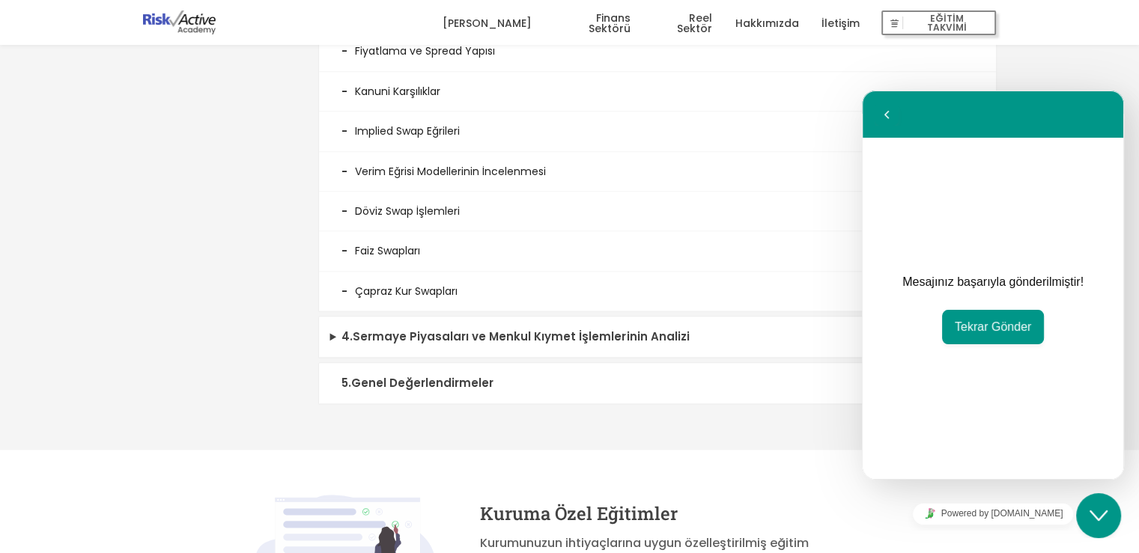
scroll to position [1498, 0]
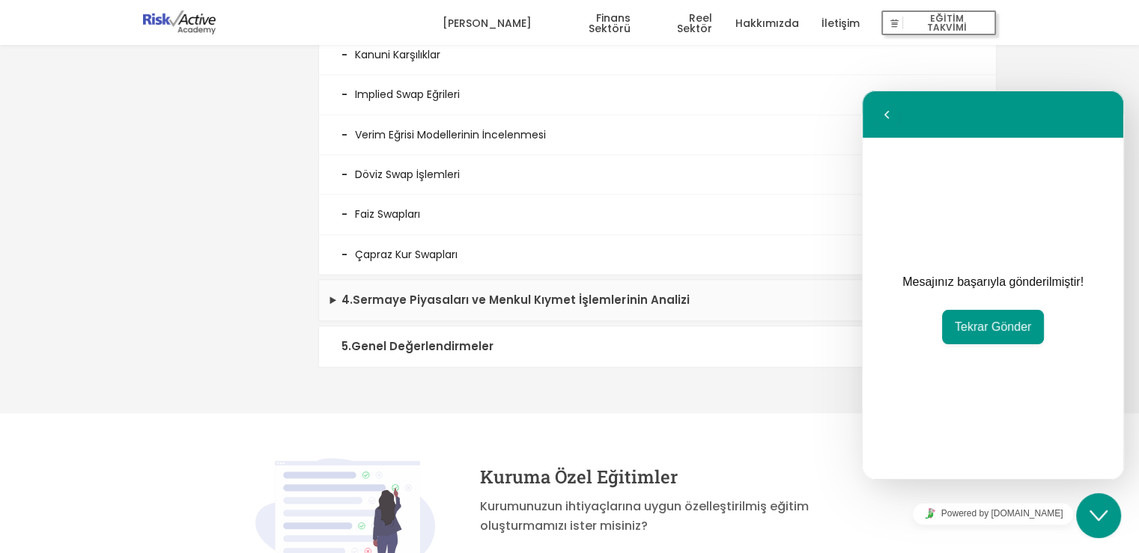
click at [384, 296] on summary "4 . Sermaye Piyasaları ve Menkul Kıymet İşlemlerinin Analizi" at bounding box center [657, 300] width 677 height 41
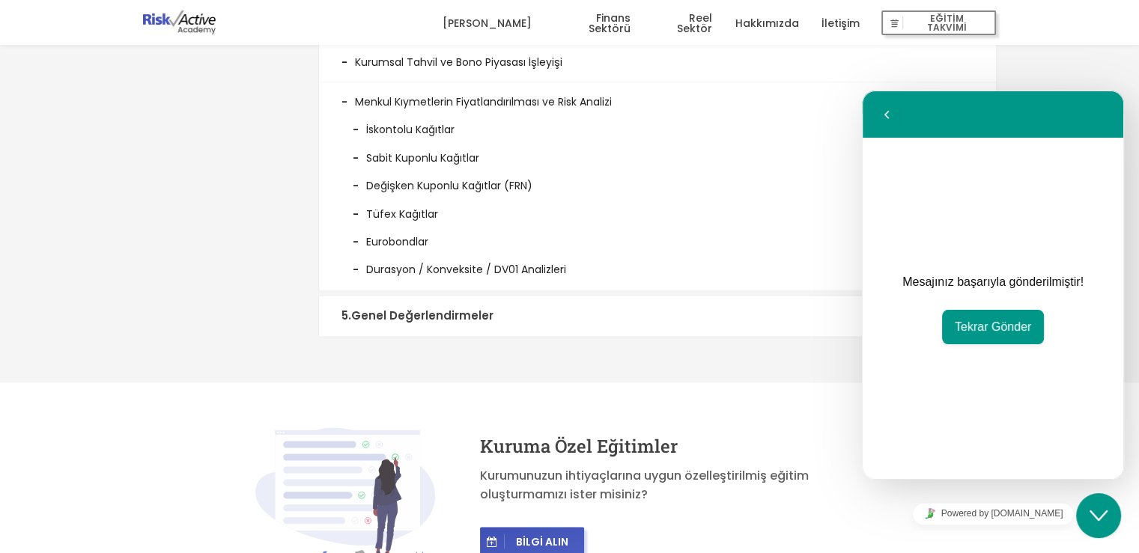
scroll to position [2022, 0]
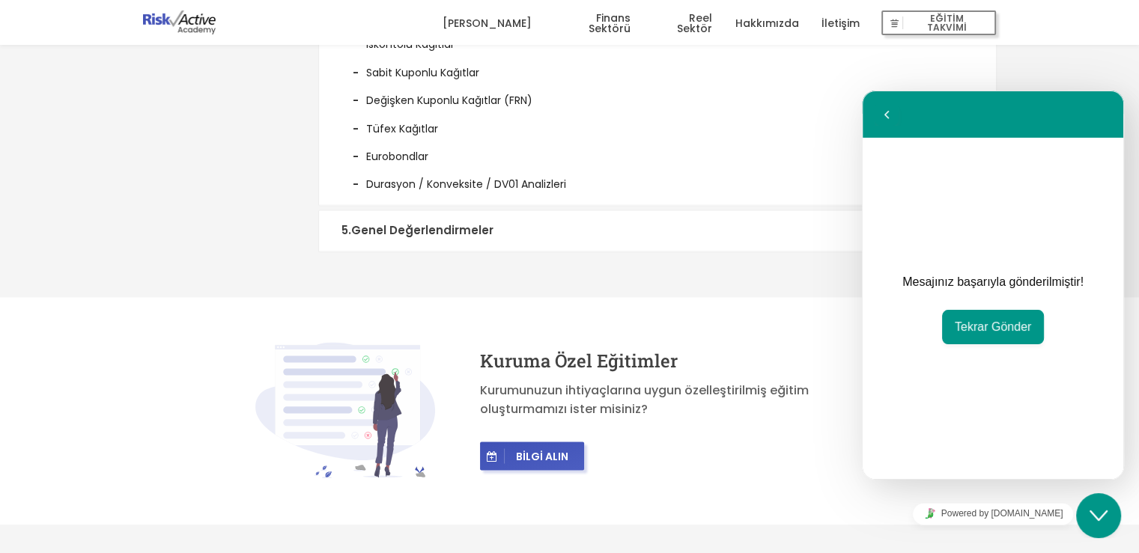
click at [377, 217] on summary "5 . Genel Değerlendirmeler" at bounding box center [657, 230] width 677 height 41
click at [335, 226] on summary "5 . Genel Değerlendirmeler" at bounding box center [657, 230] width 677 height 41
click at [368, 222] on summary "5 . Genel Değerlendirmeler" at bounding box center [657, 230] width 677 height 41
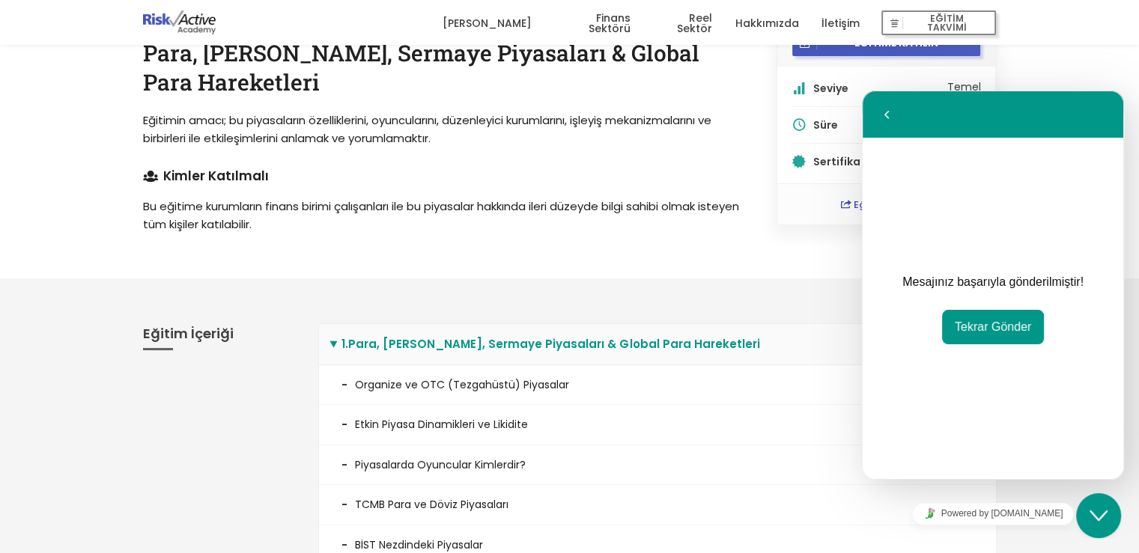
scroll to position [0, 0]
